Goal: Find specific page/section: Find specific page/section

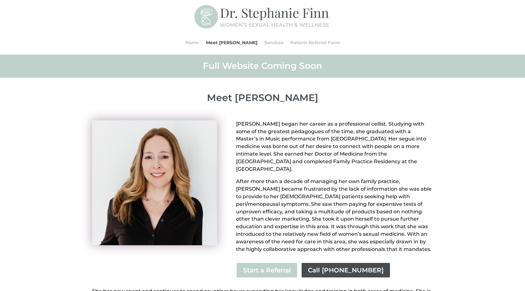
scroll to position [0, 0]
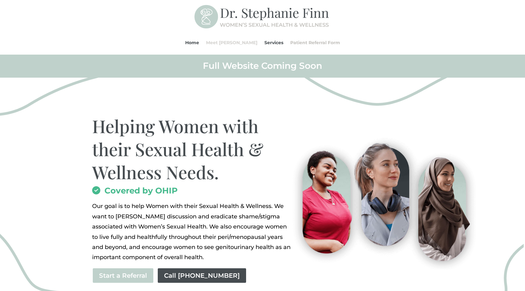
click at [230, 42] on link "Meet [PERSON_NAME]" at bounding box center [231, 43] width 51 height 24
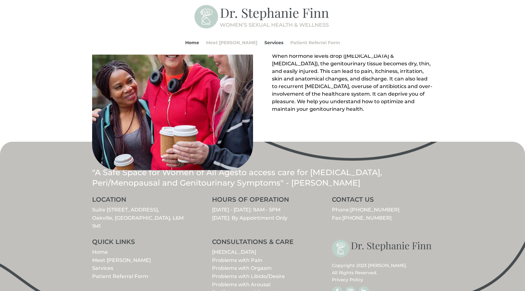
scroll to position [697, 0]
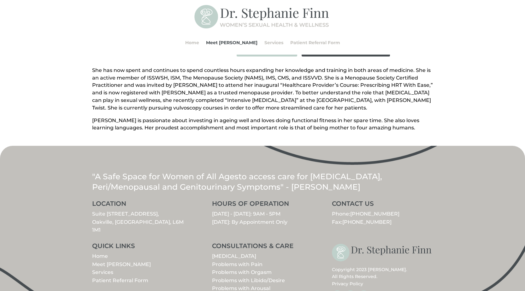
scroll to position [240, 0]
